Goal: Task Accomplishment & Management: Manage account settings

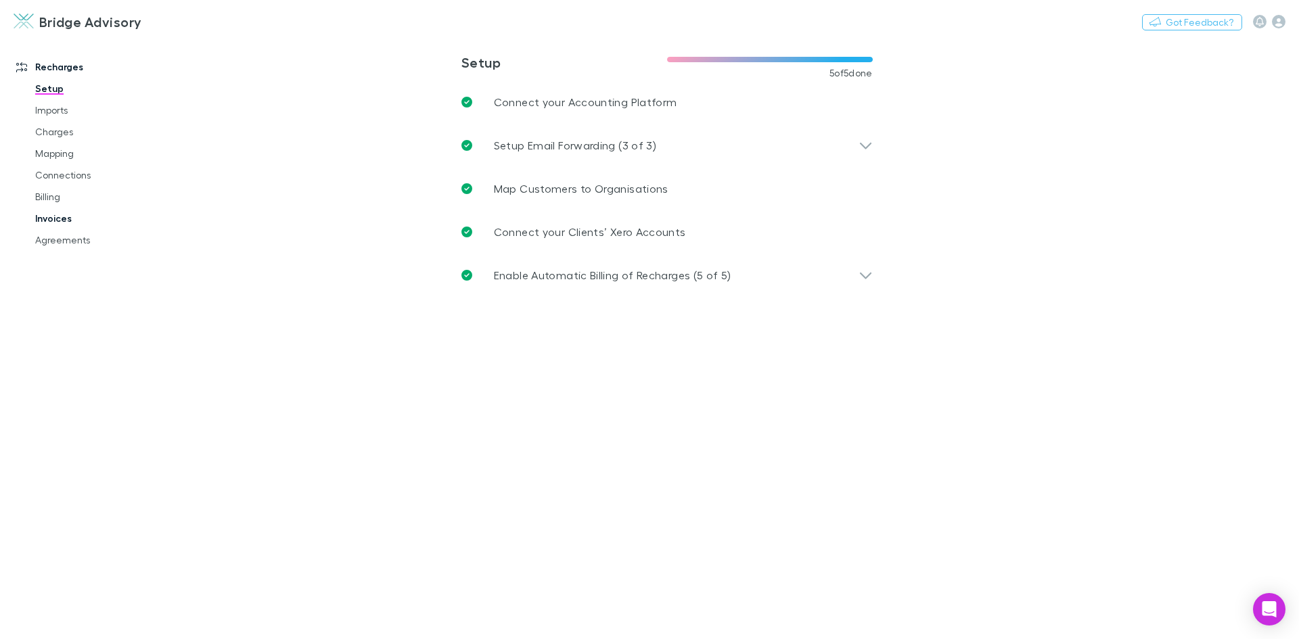
click at [51, 223] on link "Invoices" at bounding box center [102, 219] width 161 height 22
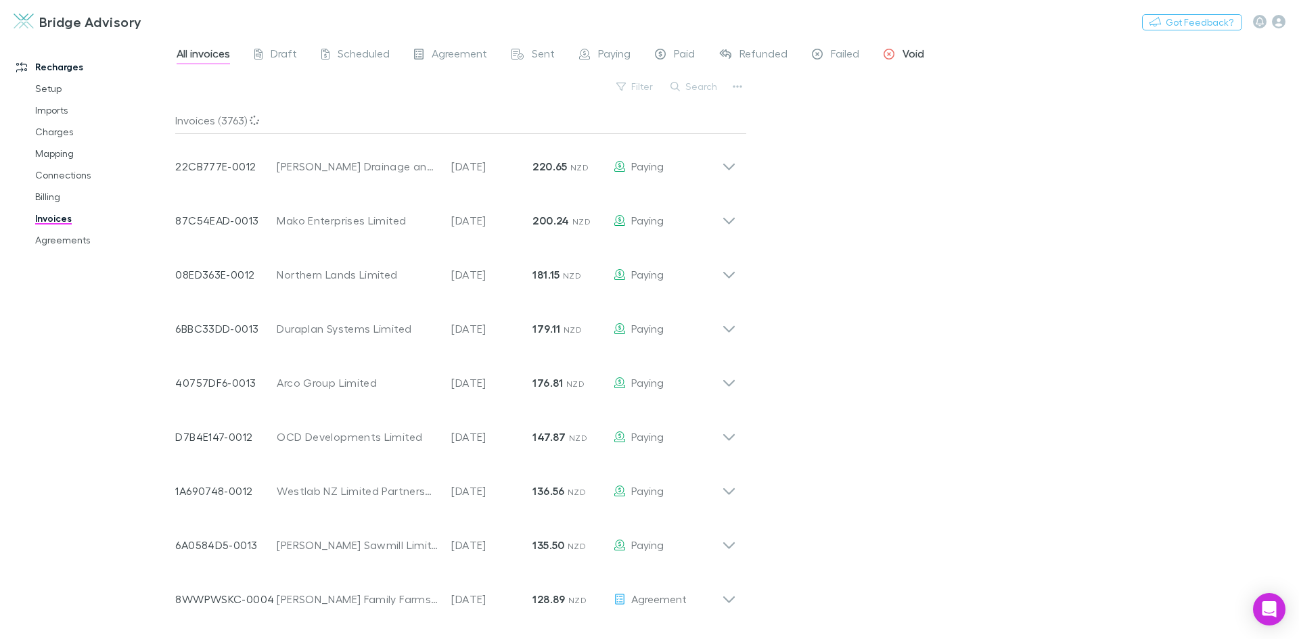
click at [907, 55] on span "Void" at bounding box center [914, 56] width 22 height 18
click at [840, 56] on span "Failed" at bounding box center [845, 56] width 28 height 18
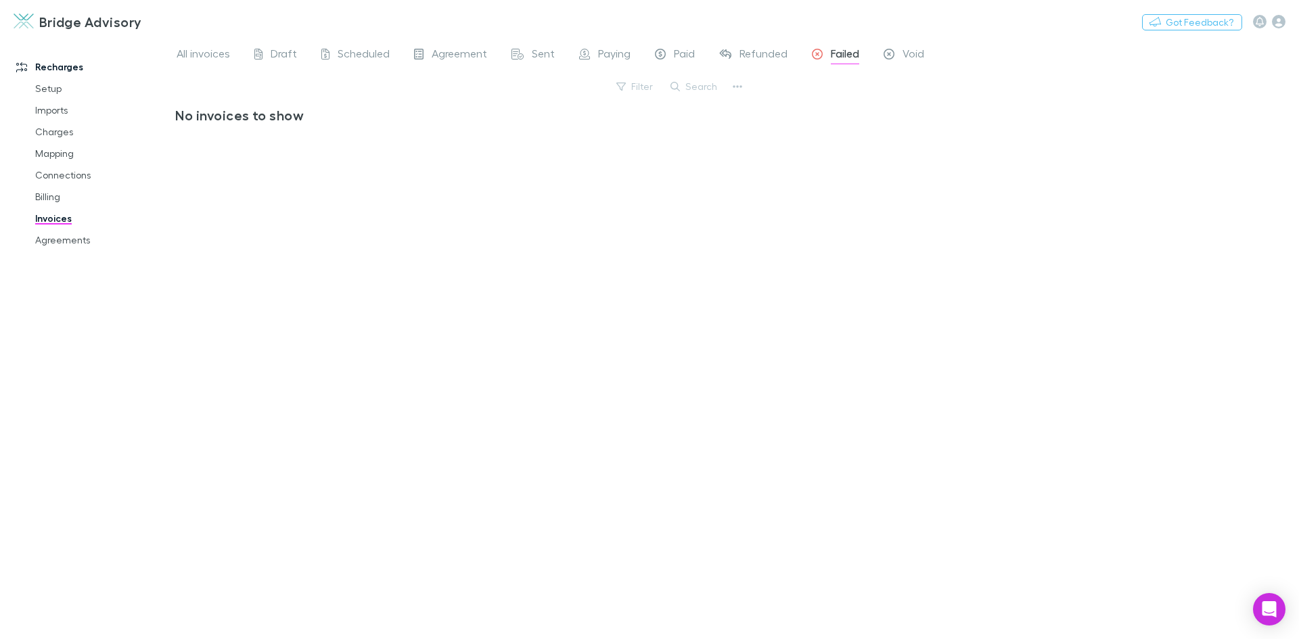
click at [838, 56] on span "Failed" at bounding box center [845, 56] width 28 height 18
click at [921, 56] on span "Void" at bounding box center [914, 56] width 22 height 18
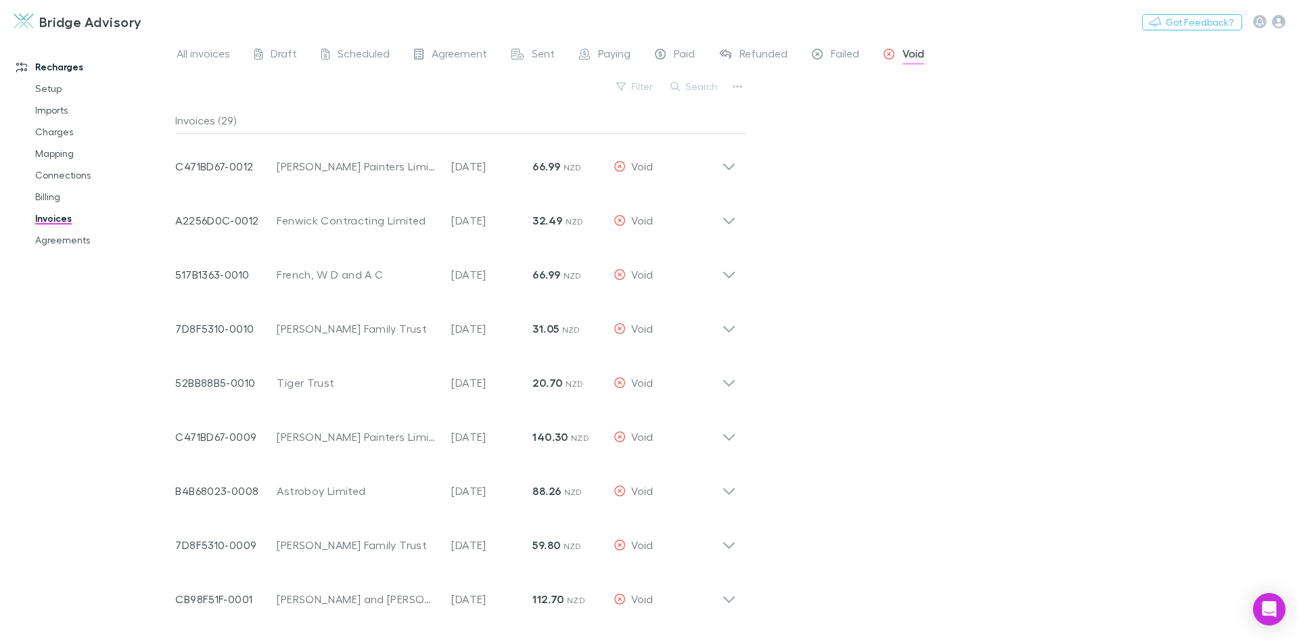
click at [921, 56] on span "Void" at bounding box center [914, 56] width 22 height 18
click at [853, 54] on span "Failed" at bounding box center [845, 56] width 28 height 18
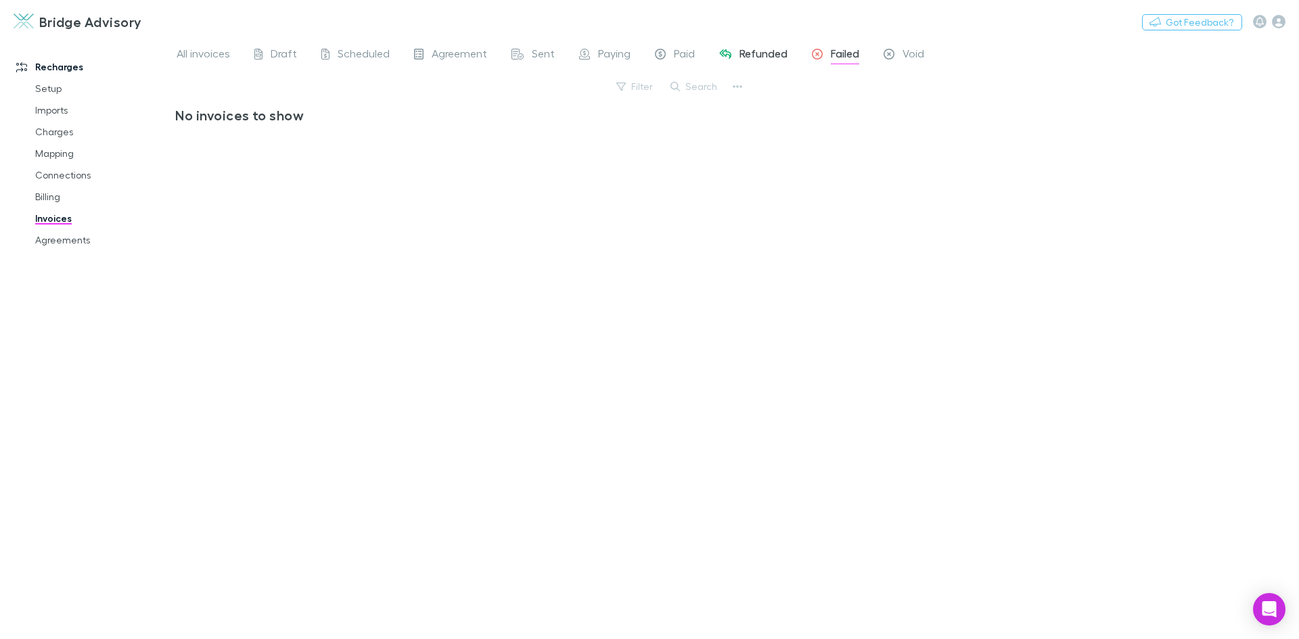
click at [763, 56] on span "Refunded" at bounding box center [764, 56] width 48 height 18
